Goal: Find specific page/section: Find specific page/section

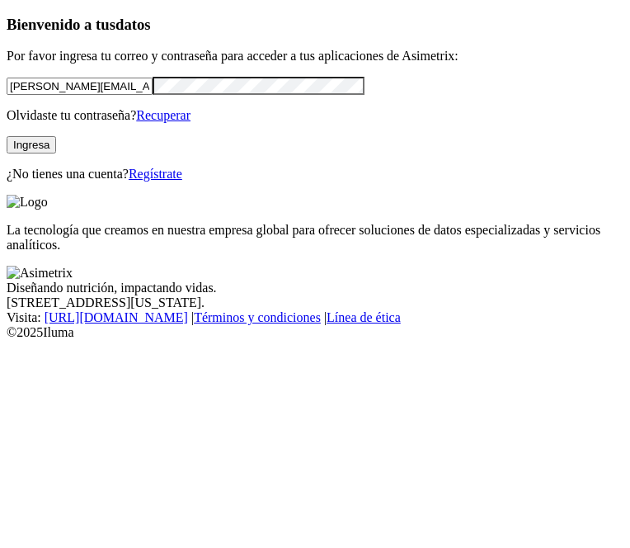
click at [56, 153] on button "Ingresa" at bounding box center [31, 144] width 49 height 17
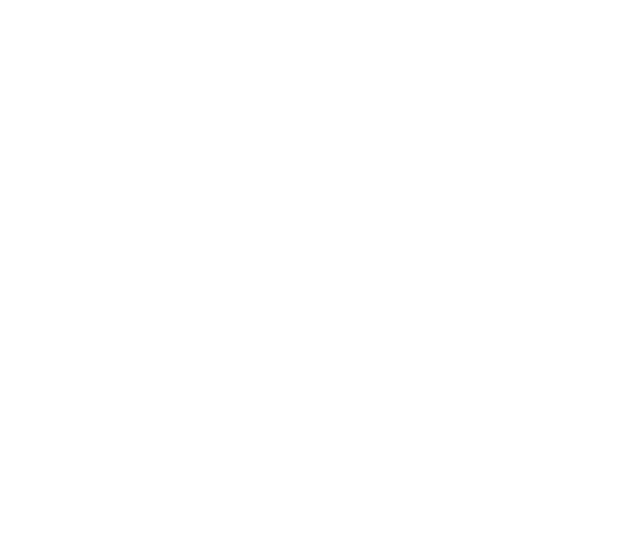
drag, startPoint x: 112, startPoint y: 182, endPoint x: 86, endPoint y: 151, distance: 41.0
